Goal: Task Accomplishment & Management: Manage account settings

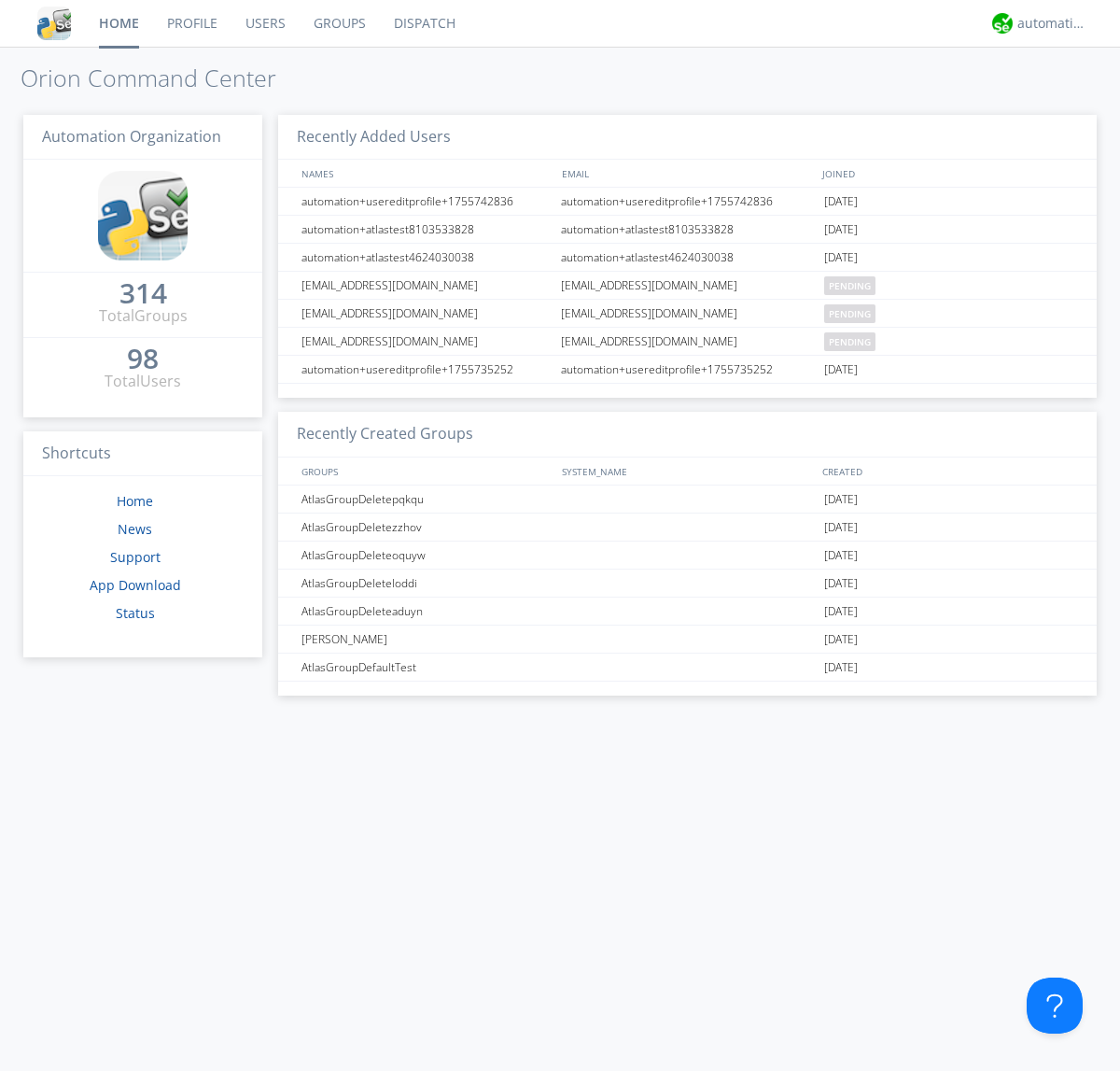
click at [338, 23] on link "Groups" at bounding box center [340, 23] width 80 height 46
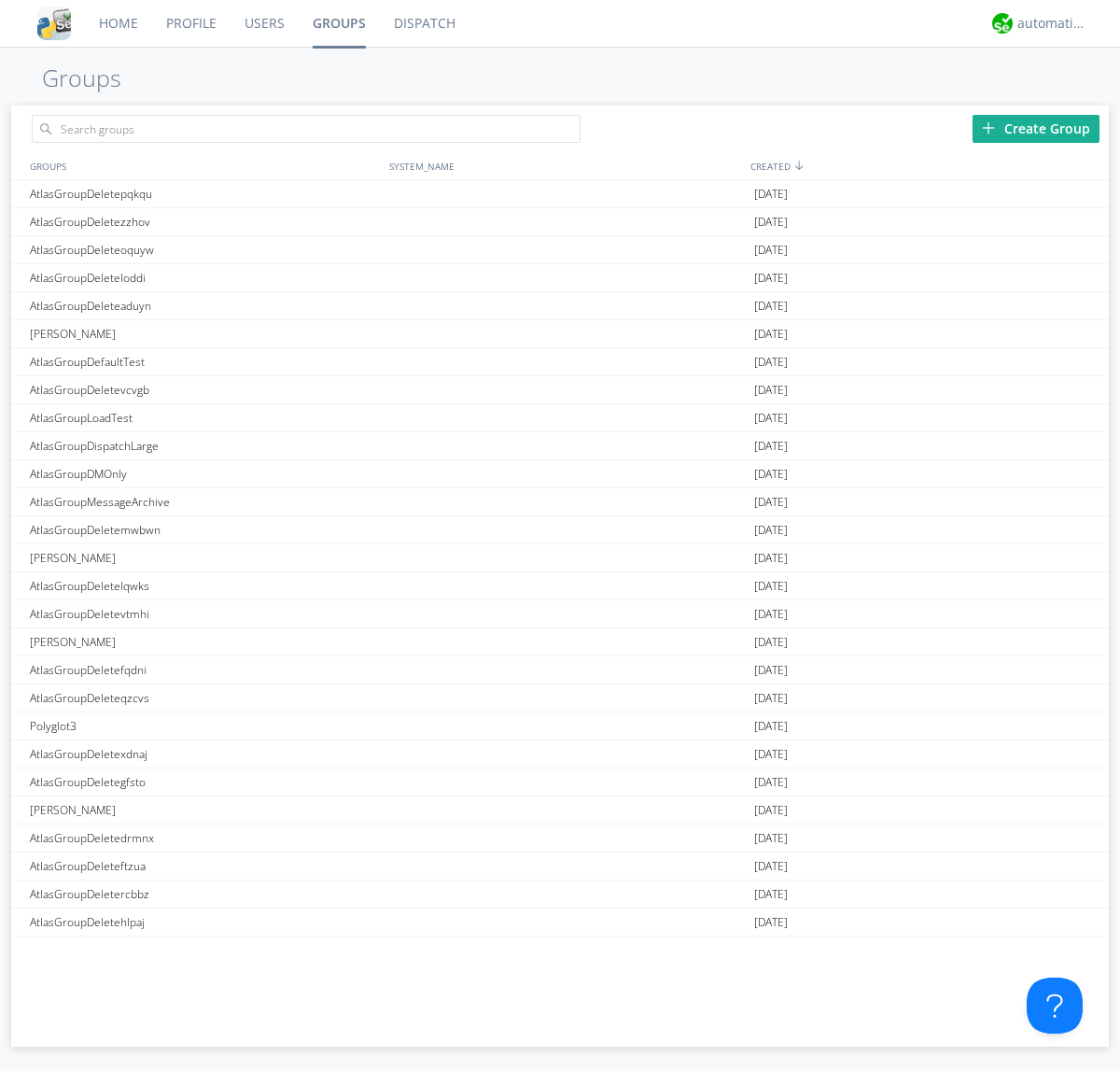
click at [1036, 128] on div "Create Group" at bounding box center [1036, 128] width 127 height 28
click at [338, 23] on link "Groups" at bounding box center [340, 23] width 81 height 46
type input "AtlasGroupDeleteayocb"
click at [205, 193] on div "AtlasGroupDeleteayocb" at bounding box center [205, 194] width 360 height 27
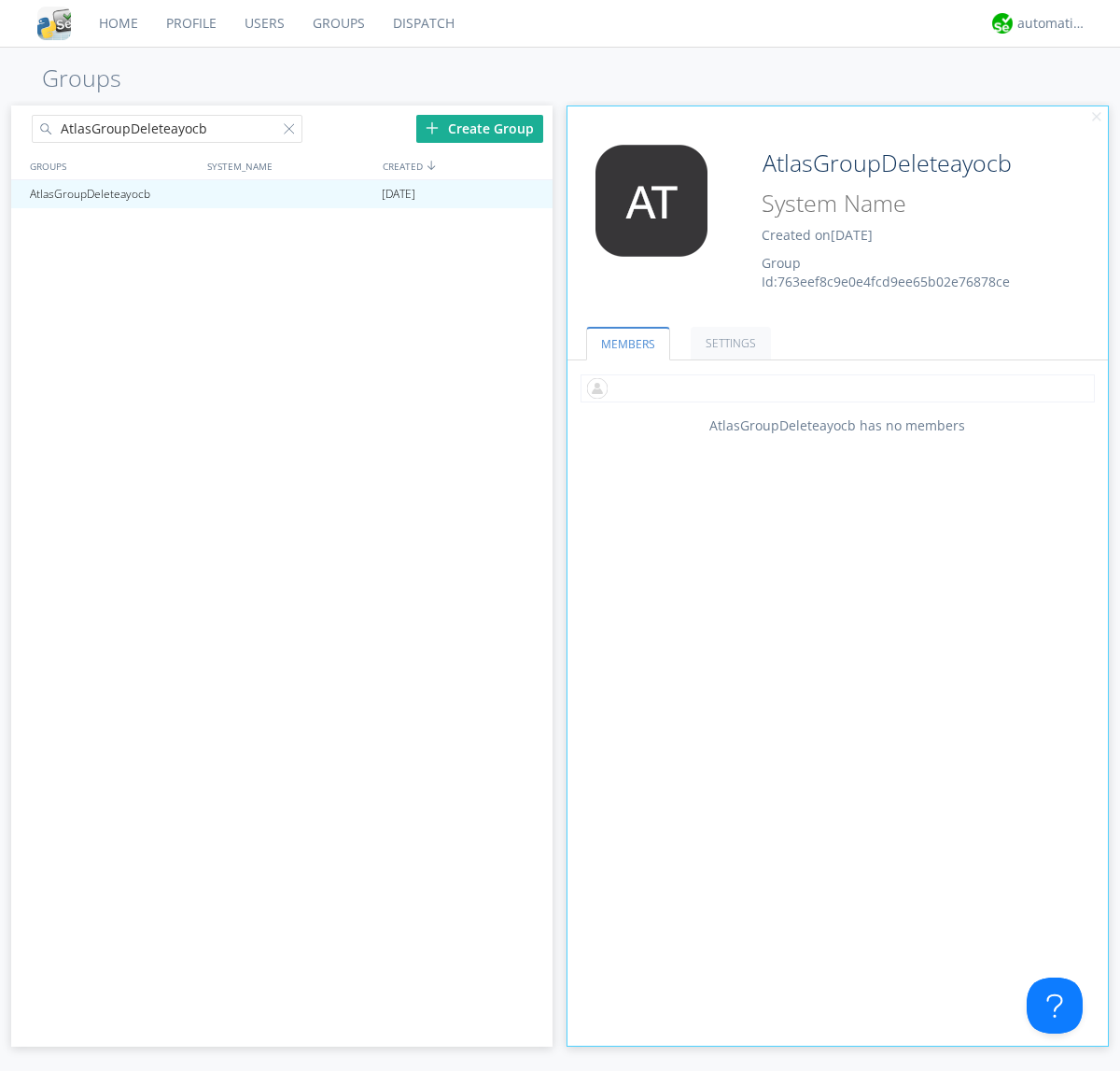
click at [837, 388] on input "text" at bounding box center [837, 388] width 514 height 28
type input "automation+atlas0005"
click at [833, 388] on input "text" at bounding box center [837, 388] width 514 height 28
type input "automation+atlas0004"
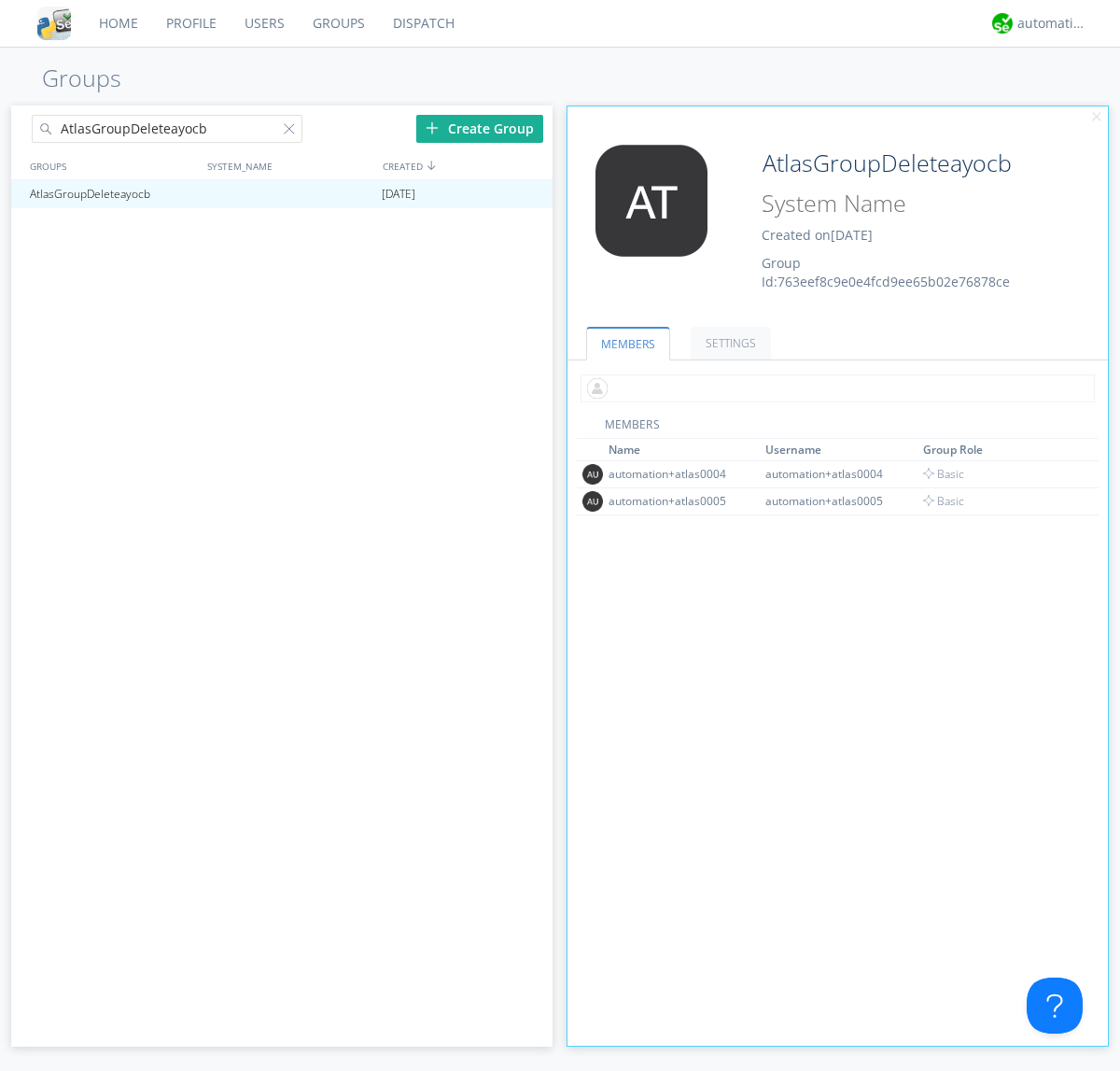
click at [833, 388] on input "text" at bounding box center [837, 388] width 514 height 28
click at [938, 501] on span "Basic" at bounding box center [944, 501] width 42 height 15
click at [833, 388] on input "text" at bounding box center [837, 388] width 514 height 28
click at [938, 474] on span "Basic" at bounding box center [944, 474] width 42 height 15
click at [529, 194] on div at bounding box center [529, 194] width 18 height 14
